Goal: Information Seeking & Learning: Learn about a topic

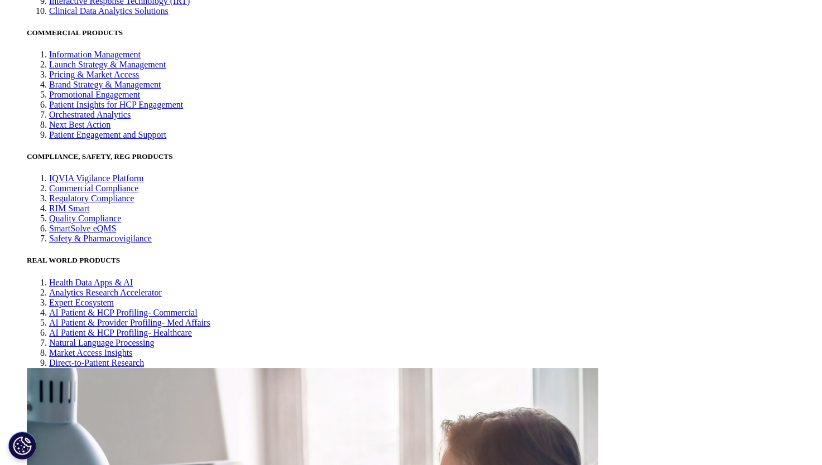
scroll to position [2678, 0]
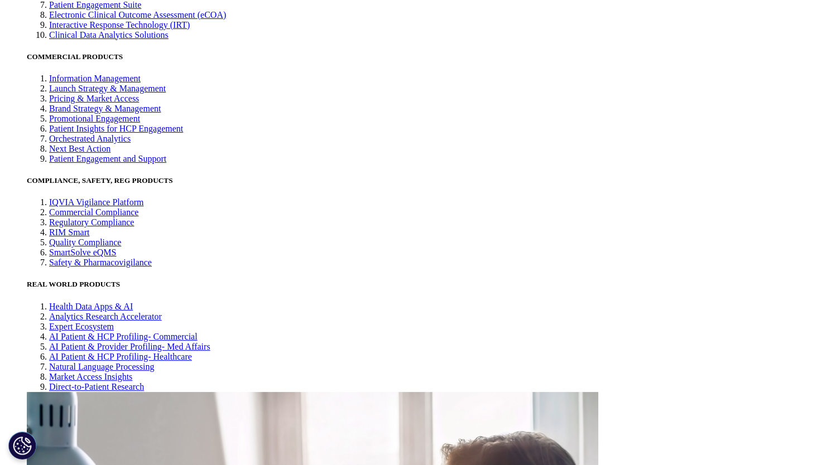
drag, startPoint x: 203, startPoint y: 181, endPoint x: 318, endPoint y: 267, distance: 143.1
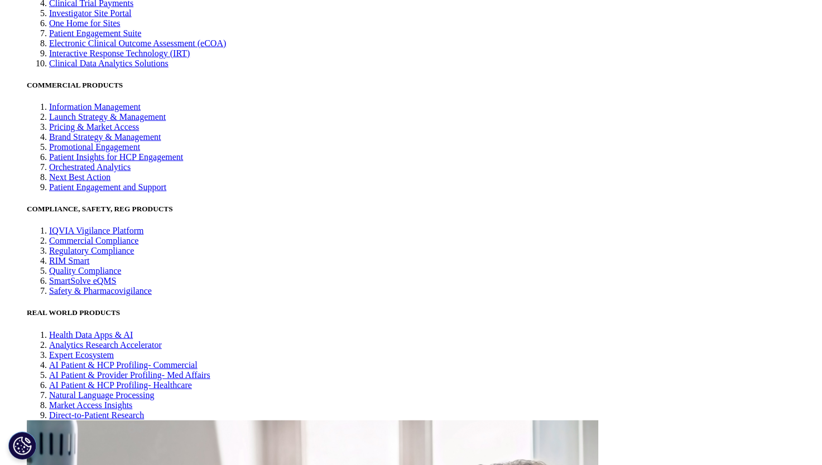
scroll to position [2622, 0]
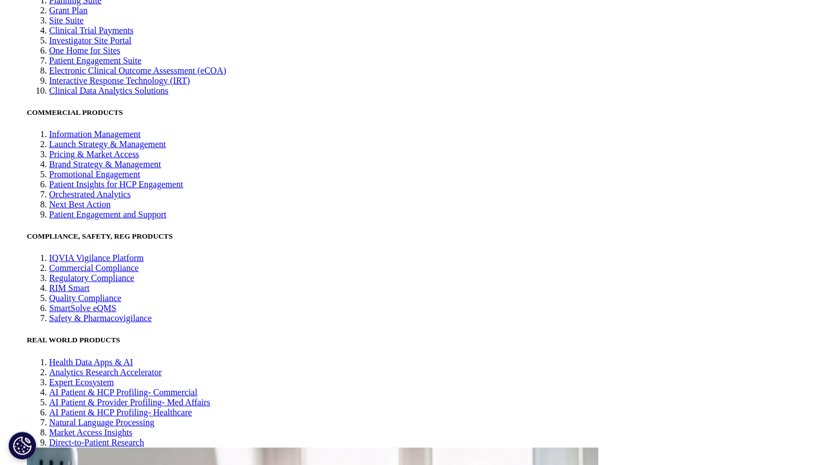
drag, startPoint x: 205, startPoint y: 238, endPoint x: 305, endPoint y: 336, distance: 140.0
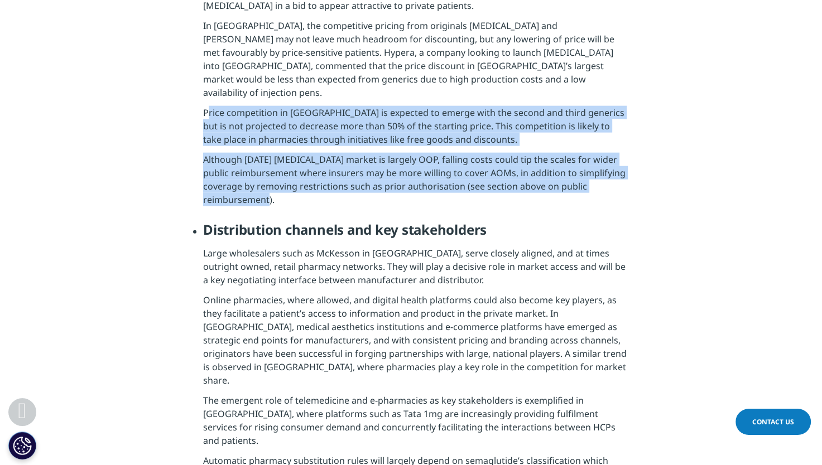
click at [305, 221] on li "Pricing pressures With multiple generic manufacturers expected to enter the mar…" at bounding box center [416, 50] width 426 height 341
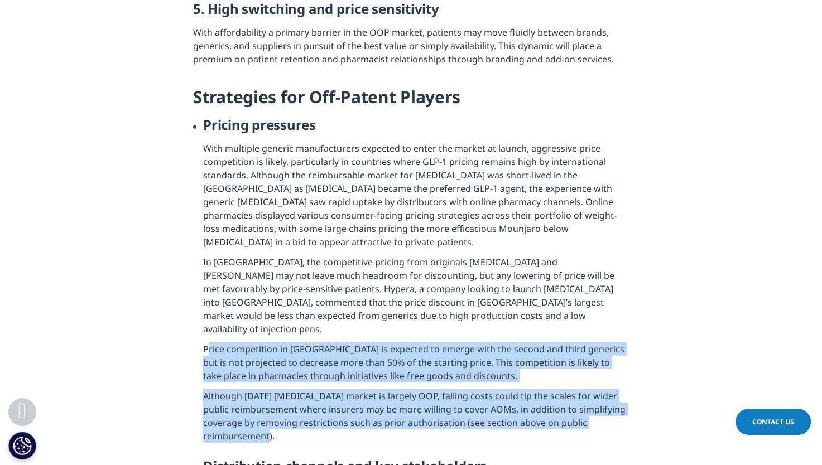
click at [207, 343] on p "Price competition in [GEOGRAPHIC_DATA] is expected to emerge with the second an…" at bounding box center [416, 366] width 426 height 47
drag, startPoint x: 204, startPoint y: 238, endPoint x: 286, endPoint y: 334, distance: 126.6
click at [286, 334] on li "Pricing pressures With multiple generic manufacturers expected to enter the mar…" at bounding box center [416, 287] width 426 height 341
copy li "Price competition in [GEOGRAPHIC_DATA] is expected to emerge with the second an…"
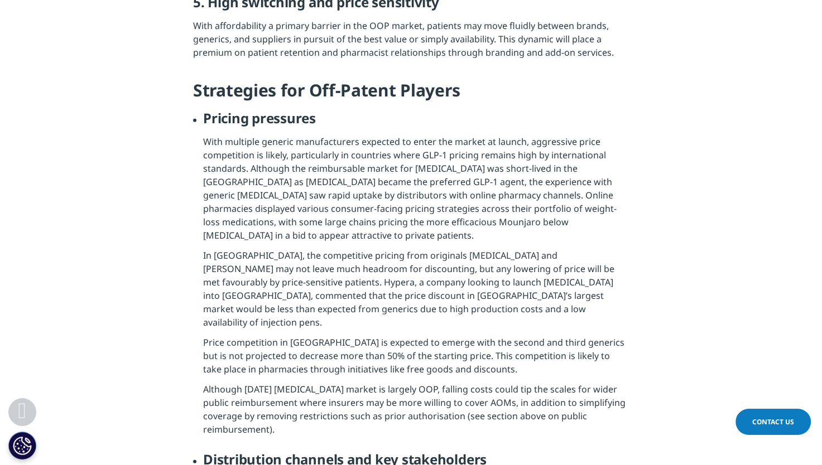
scroll to position [2870, 0]
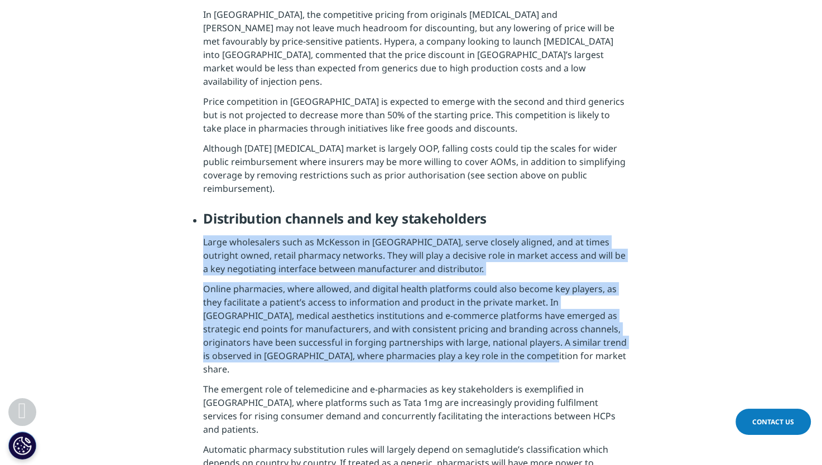
drag, startPoint x: 201, startPoint y: 132, endPoint x: 520, endPoint y: 248, distance: 340.1
click at [520, 248] on ul "Pricing pressures With multiple generic manufacturers expected to enter the mar…" at bounding box center [411, 414] width 436 height 1091
drag, startPoint x: 520, startPoint y: 248, endPoint x: 473, endPoint y: 240, distance: 48.0
copy li "Large wholesalers such as McKesson in [GEOGRAPHIC_DATA], serve closely aligned,…"
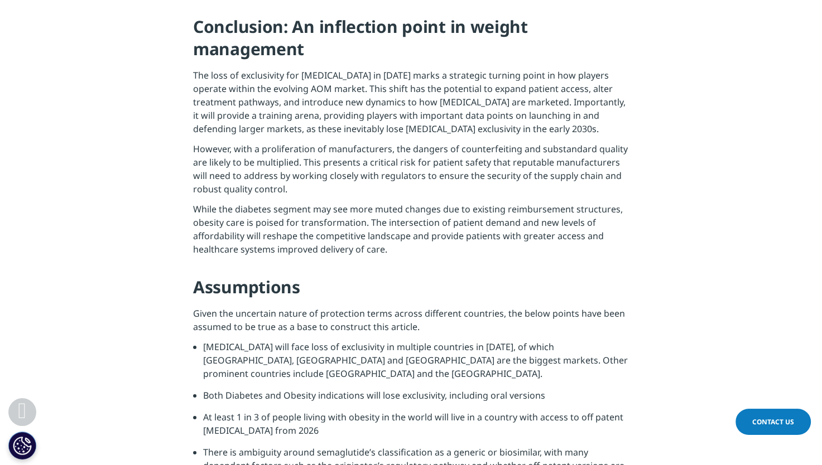
scroll to position [4320, 0]
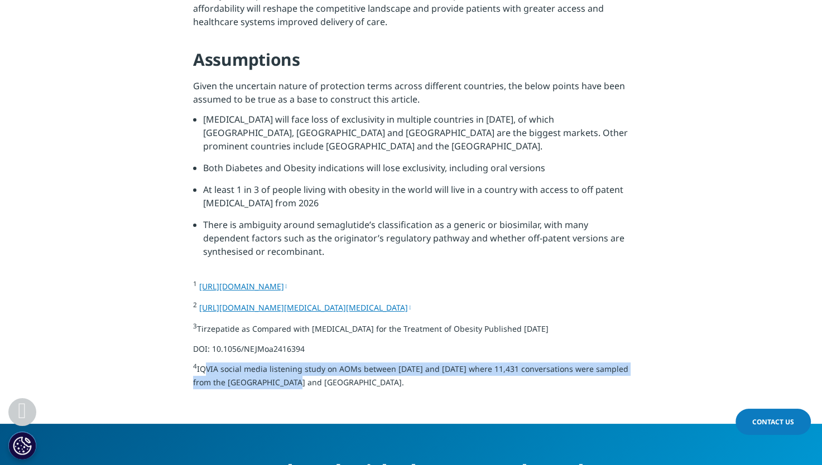
drag, startPoint x: 204, startPoint y: 214, endPoint x: 320, endPoint y: 233, distance: 118.1
click at [320, 363] on p "4 IQVIA social media listening study on AOMs between [DATE] and [DATE] where 11…" at bounding box center [411, 379] width 436 height 33
drag, startPoint x: 320, startPoint y: 234, endPoint x: 285, endPoint y: 238, distance: 34.9
click at [285, 363] on p "4 IQVIA social media listening study on AOMs between [DATE] and [DATE] where 11…" at bounding box center [411, 379] width 436 height 33
click at [305, 363] on p "4 IQVIA social media listening study on AOMs between [DATE] and [DATE] where 11…" at bounding box center [411, 379] width 436 height 33
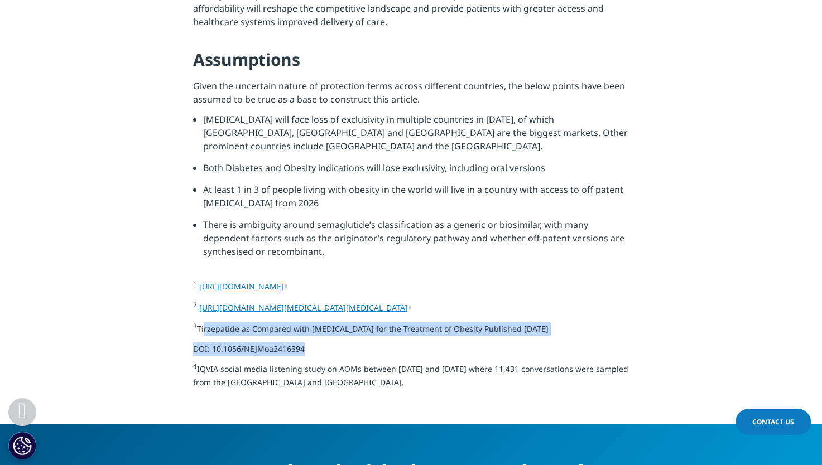
drag, startPoint x: 201, startPoint y: 172, endPoint x: 321, endPoint y: 203, distance: 123.1
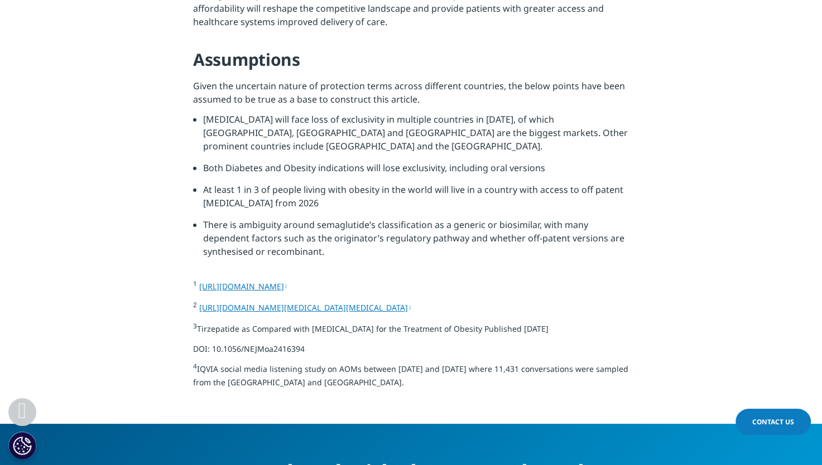
drag, startPoint x: 321, startPoint y: 203, endPoint x: 302, endPoint y: 234, distance: 36.5
click at [302, 363] on p "4 IQVIA social media listening study on AOMs between [DATE] and [DATE] where 11…" at bounding box center [411, 379] width 436 height 33
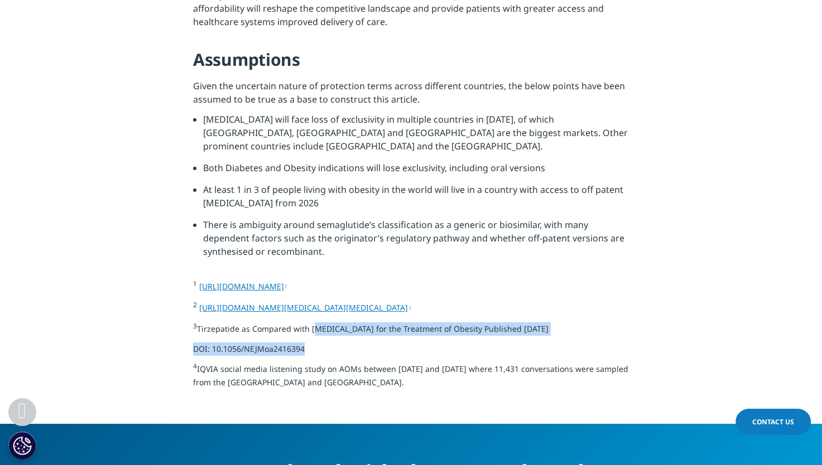
drag, startPoint x: 310, startPoint y: 203, endPoint x: 313, endPoint y: 157, distance: 45.3
drag, startPoint x: 313, startPoint y: 157, endPoint x: 292, endPoint y: 163, distance: 22.1
click at [301, 301] on p "2 [URL][DOMAIN_NAME][MEDICAL_DATA][MEDICAL_DATA]" at bounding box center [411, 311] width 436 height 21
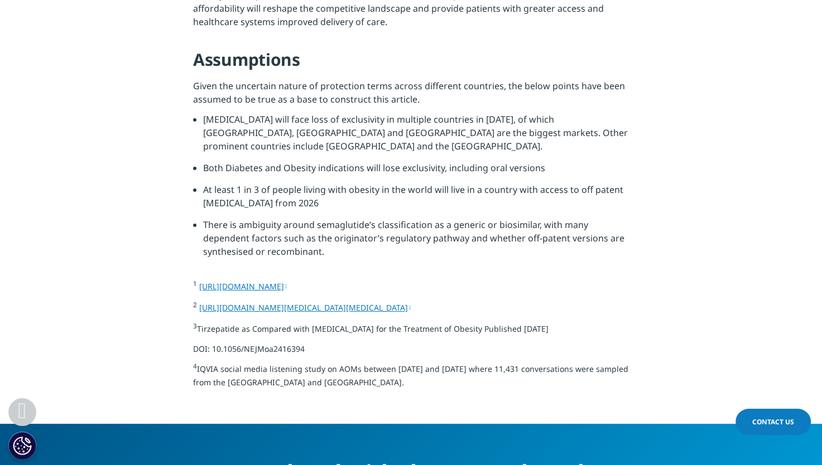
click at [306, 363] on p "4 IQVIA social media listening study on AOMs between [DATE] and [DATE] where 11…" at bounding box center [411, 379] width 436 height 33
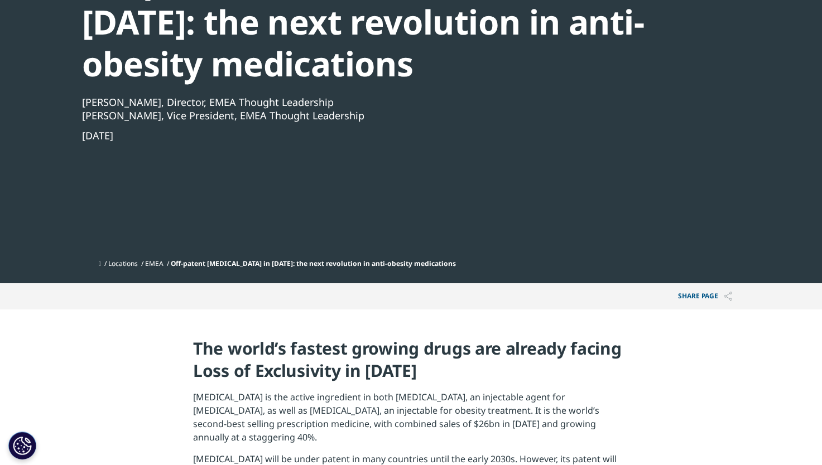
scroll to position [0, 0]
